Goal: Task Accomplishment & Management: Use online tool/utility

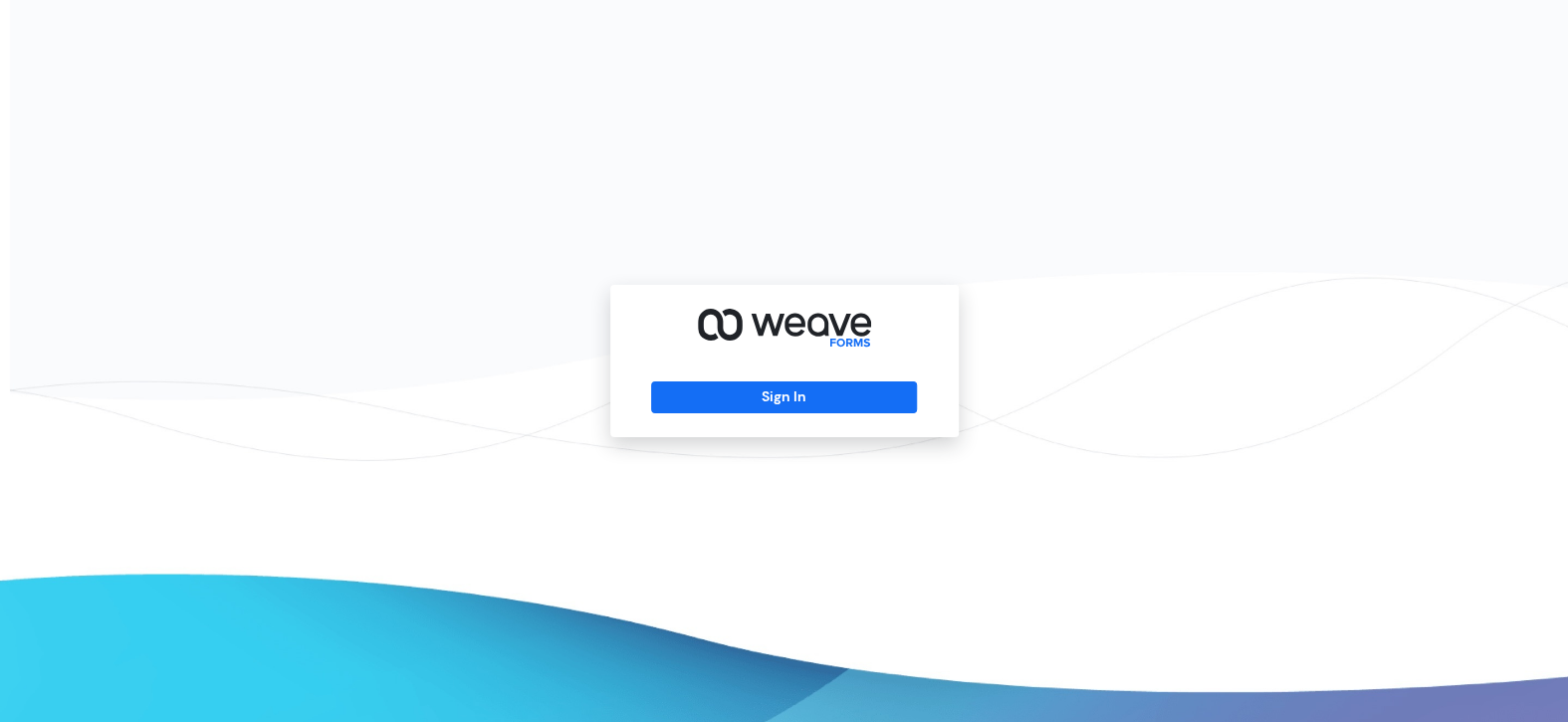
click at [1388, 378] on div "Sign In" at bounding box center [784, 361] width 1568 height 722
click at [895, 381] on button "Sign In" at bounding box center [784, 397] width 265 height 32
click at [885, 391] on button "Sign In" at bounding box center [784, 397] width 265 height 32
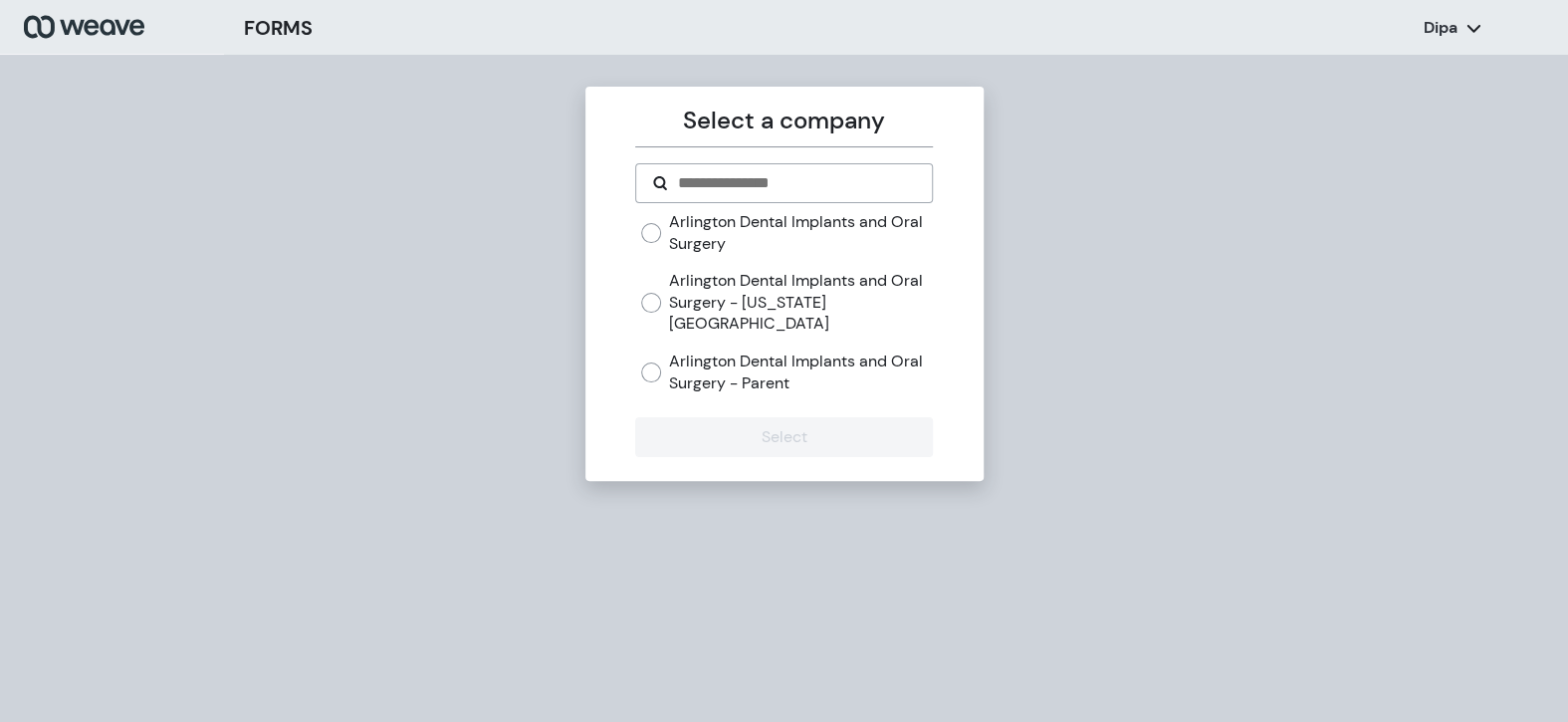
click at [697, 362] on label "Arlington Dental Implants and Oral Surgery - Parent" at bounding box center [800, 371] width 263 height 43
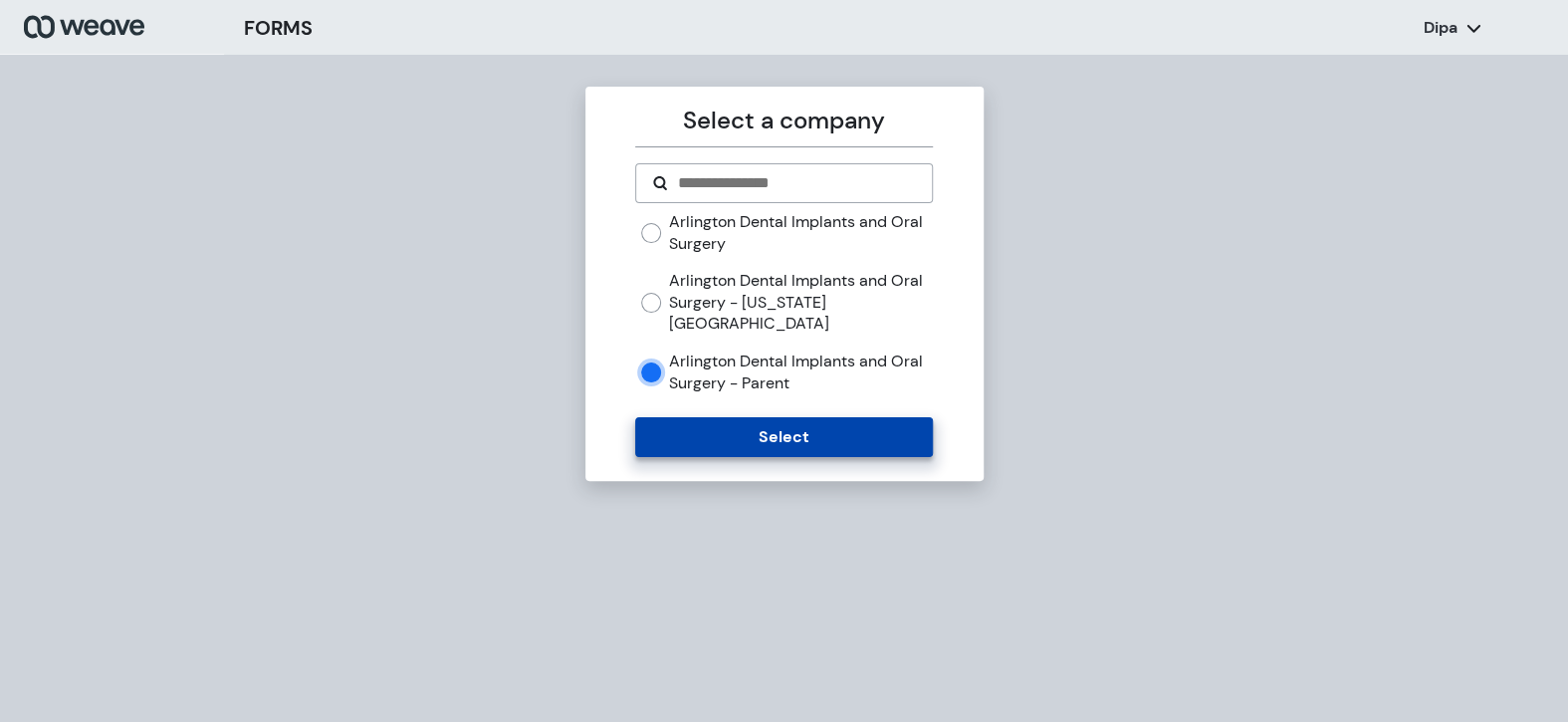
click at [718, 423] on button "Select" at bounding box center [784, 437] width 297 height 40
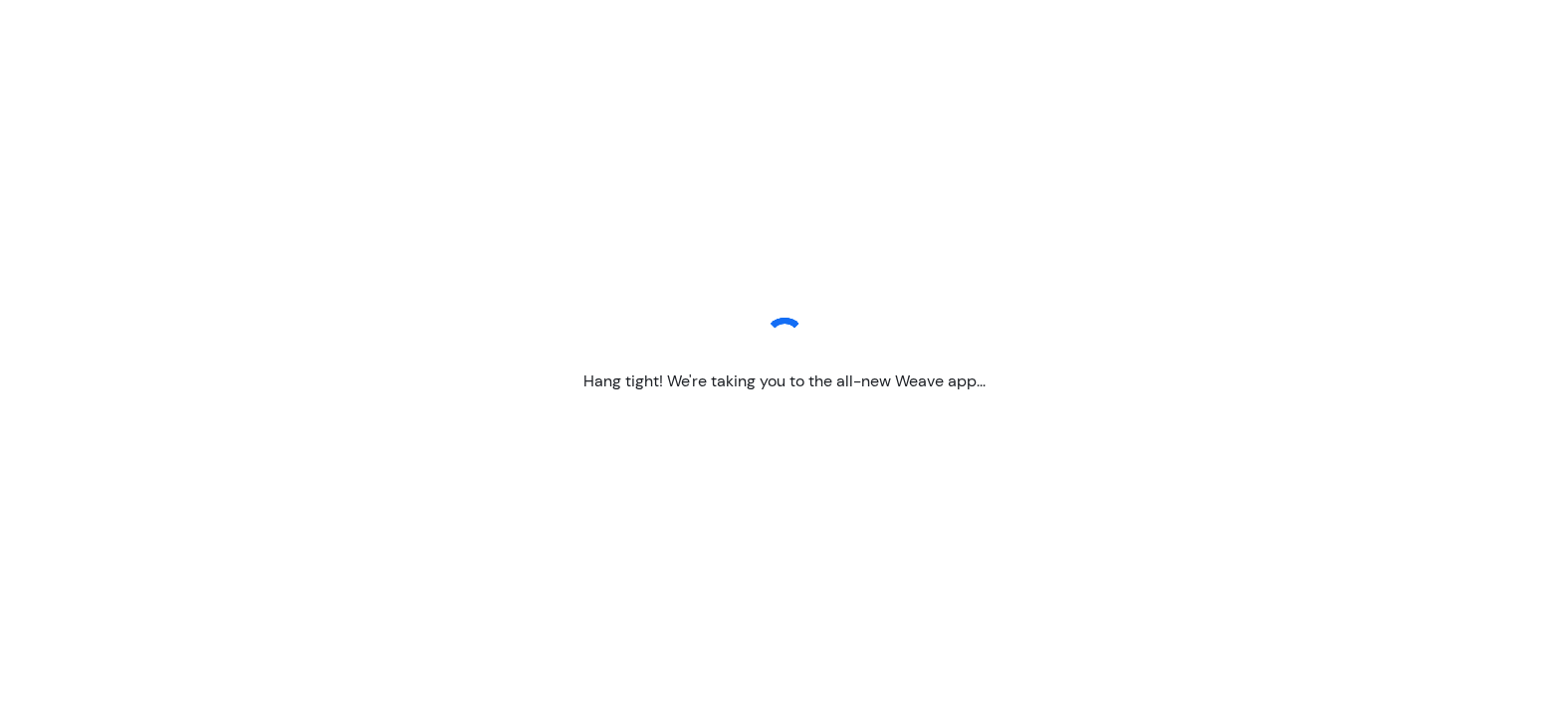
drag, startPoint x: 768, startPoint y: 344, endPoint x: 749, endPoint y: 342, distance: 19.1
click at [749, 342] on div "Hang tight! We're taking you to the all-new Weave app..." at bounding box center [784, 361] width 1568 height 722
